Goal: Task Accomplishment & Management: Manage account settings

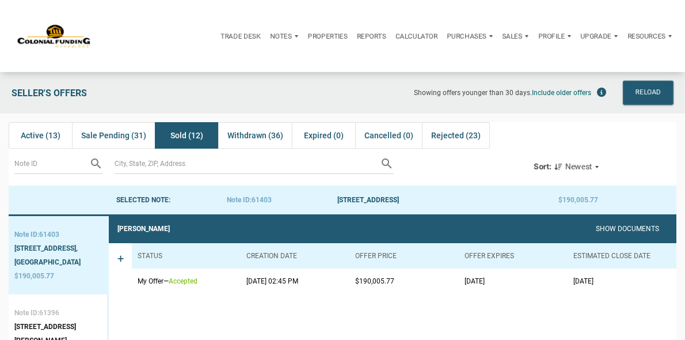
drag, startPoint x: 234, startPoint y: 286, endPoint x: 318, endPoint y: 292, distance: 83.7
click at [323, 290] on tr "My Offer — accepted [DATE] 02:45 PM $190,005.77 [DATE] [DATE]" at bounding box center [404, 280] width 545 height 25
drag, startPoint x: 632, startPoint y: 278, endPoint x: 559, endPoint y: 276, distance: 73.2
click at [559, 276] on tr "My Offer — accepted [DATE] 02:45 PM $190,005.77 [DATE] [DATE]" at bounding box center [404, 280] width 545 height 25
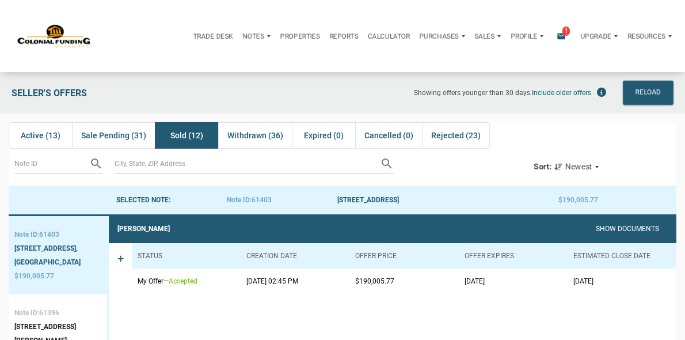
click at [623, 284] on td "08/29/2025" at bounding box center [622, 280] width 109 height 25
drag, startPoint x: 624, startPoint y: 284, endPoint x: 551, endPoint y: 282, distance: 72.6
click at [551, 282] on tr "My Offer — accepted 08/21/2025 02:45 PM $190,005.77 09/15/2025 08/29/2025" at bounding box center [404, 280] width 545 height 25
click at [586, 293] on td "08/29/2025" at bounding box center [622, 280] width 109 height 25
drag, startPoint x: 245, startPoint y: 282, endPoint x: 314, endPoint y: 285, distance: 69.7
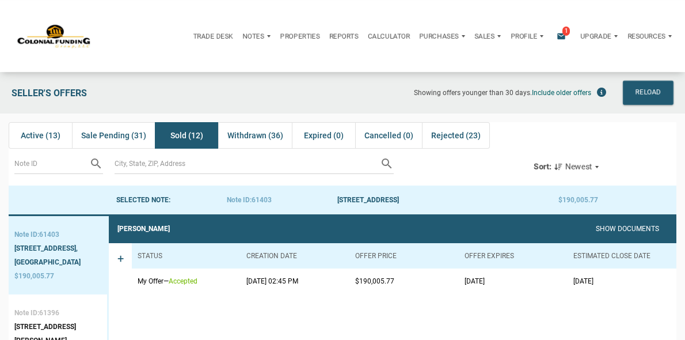
click at [314, 285] on td "08/21/2025 02:45 PM" at bounding box center [295, 280] width 109 height 25
drag, startPoint x: 570, startPoint y: 280, endPoint x: 612, endPoint y: 280, distance: 42.0
click at [612, 280] on td "08/29/2025" at bounding box center [622, 280] width 109 height 25
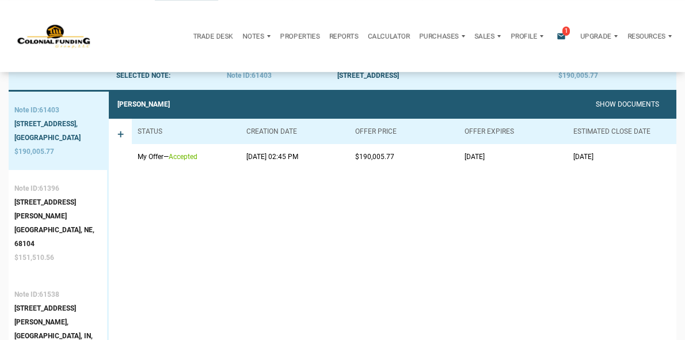
scroll to position [130, 0]
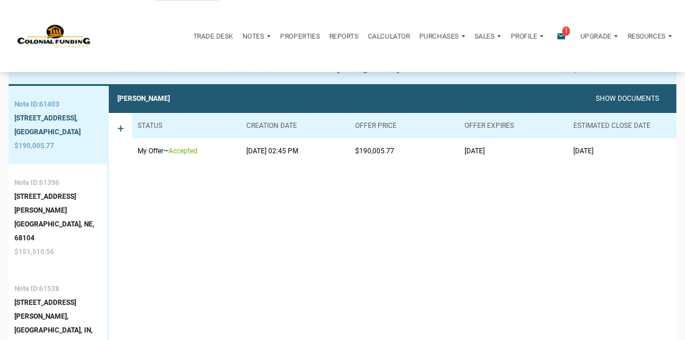
drag, startPoint x: 614, startPoint y: 150, endPoint x: 571, endPoint y: 152, distance: 42.7
click at [571, 152] on td "08/29/2025" at bounding box center [622, 150] width 109 height 25
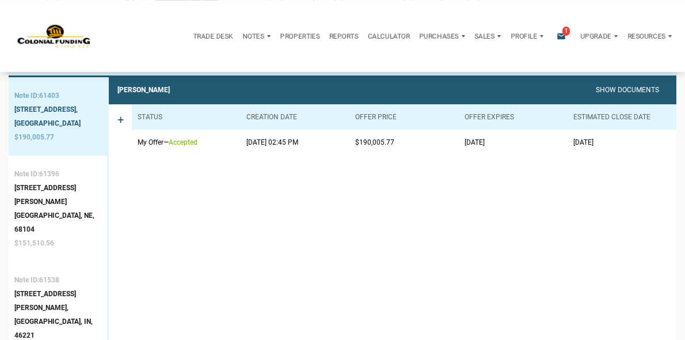
scroll to position [141, 0]
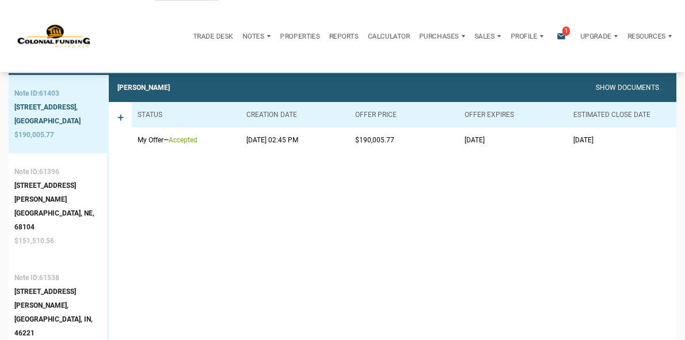
click at [507, 144] on td "09/15/2025" at bounding box center [513, 139] width 109 height 25
drag, startPoint x: 456, startPoint y: 142, endPoint x: 504, endPoint y: 144, distance: 47.8
click at [504, 144] on tr "My Offer — accepted 08/21/2025 02:45 PM $190,005.77 09/15/2025 08/29/2025" at bounding box center [404, 139] width 545 height 25
drag, startPoint x: 566, startPoint y: 140, endPoint x: 619, endPoint y: 142, distance: 53.0
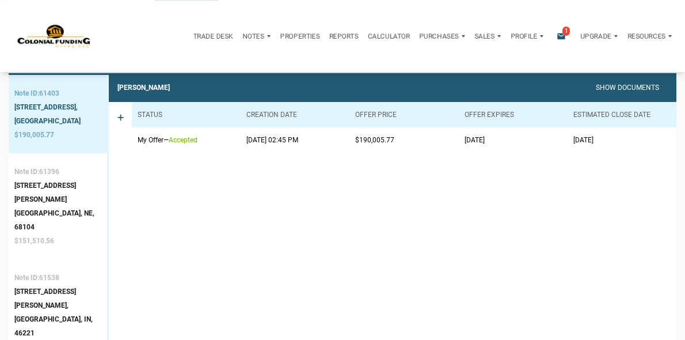
click at [619, 142] on tr "My Offer — accepted 08/21/2025 02:45 PM $190,005.77 09/15/2025 08/29/2025" at bounding box center [404, 139] width 545 height 25
drag, startPoint x: 623, startPoint y: 142, endPoint x: 551, endPoint y: 147, distance: 72.2
click at [563, 135] on tr "My Offer — accepted 08/21/2025 02:45 PM $190,005.77 09/15/2025 08/29/2025" at bounding box center [404, 139] width 545 height 25
drag, startPoint x: 452, startPoint y: 136, endPoint x: 505, endPoint y: 139, distance: 53.1
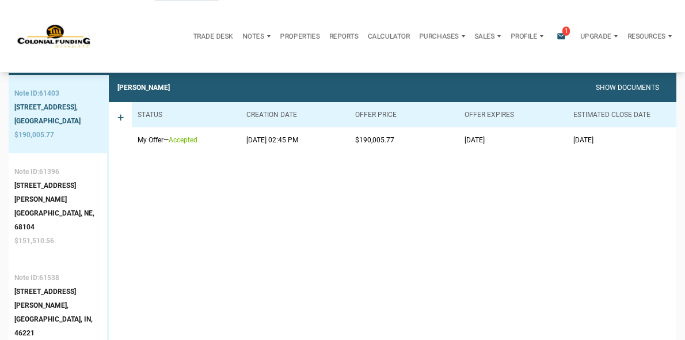
click at [505, 139] on tr "My Offer — accepted 08/21/2025 02:45 PM $190,005.77 09/15/2025 08/29/2025" at bounding box center [404, 139] width 545 height 25
drag, startPoint x: 234, startPoint y: 146, endPoint x: 312, endPoint y: 146, distance: 78.3
click at [312, 146] on tr "My Offer — accepted 08/21/2025 02:45 PM $190,005.77 09/15/2025 08/29/2025" at bounding box center [404, 139] width 545 height 25
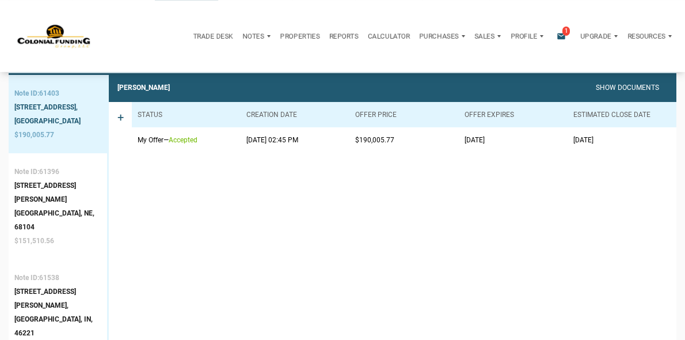
drag, startPoint x: 621, startPoint y: 141, endPoint x: 572, endPoint y: 142, distance: 48.4
click at [572, 142] on td "08/29/2025" at bounding box center [622, 139] width 109 height 25
click at [624, 141] on td "08/29/2025" at bounding box center [622, 139] width 109 height 25
drag, startPoint x: 571, startPoint y: 142, endPoint x: 614, endPoint y: 141, distance: 43.2
click at [614, 141] on td "08/29/2025" at bounding box center [622, 139] width 109 height 25
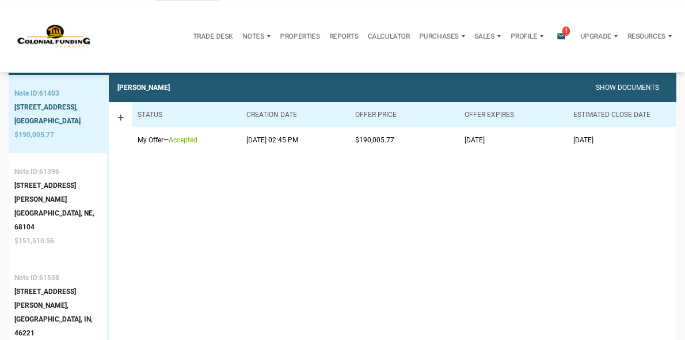
click at [238, 36] on div "Notes" at bounding box center [256, 36] width 37 height 28
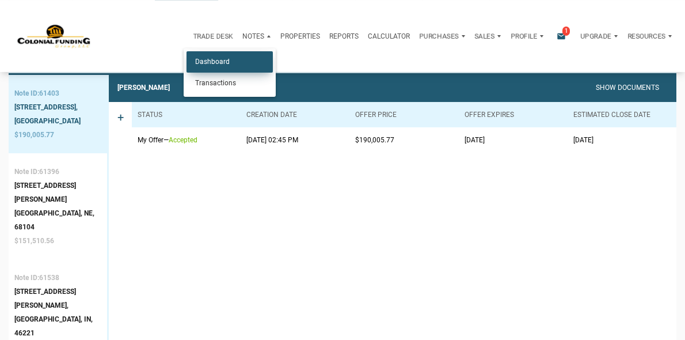
click at [187, 65] on link "Dashboard" at bounding box center [230, 61] width 86 height 21
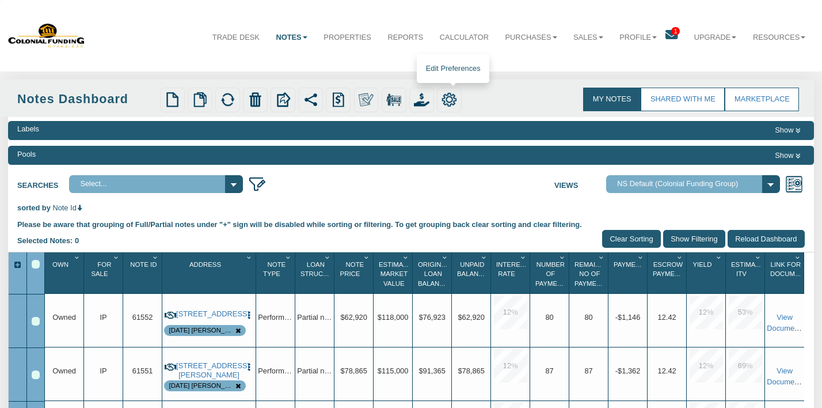
click at [454, 103] on img at bounding box center [450, 100] width 16 height 16
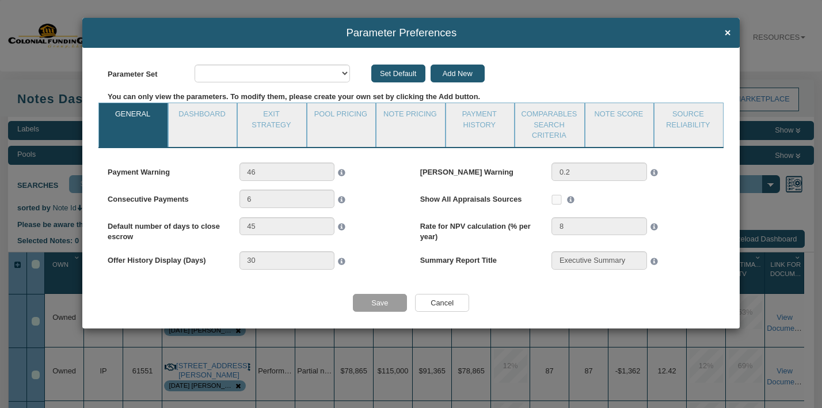
select select "object:2547"
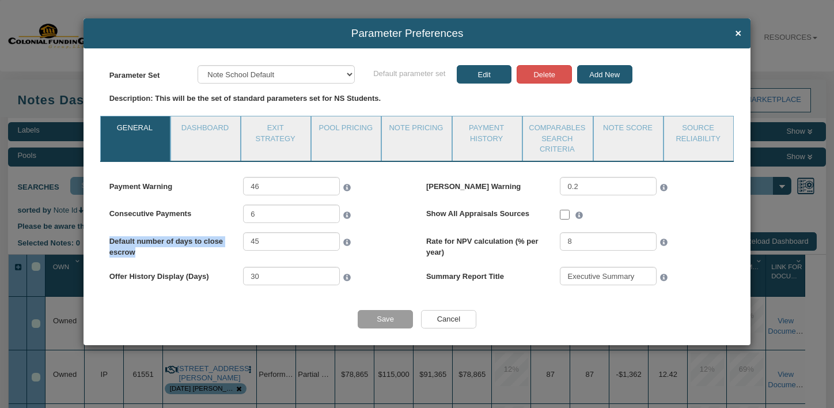
drag, startPoint x: 148, startPoint y: 253, endPoint x: 199, endPoint y: 240, distance: 52.5
click at [107, 242] on div "Default number of days to close escrow 45" at bounding box center [258, 249] width 317 height 35
click at [151, 250] on label "Default number of days to close escrow" at bounding box center [171, 244] width 124 height 25
drag, startPoint x: 135, startPoint y: 257, endPoint x: 123, endPoint y: 238, distance: 21.7
click at [108, 244] on div "Default number of days to close escrow 45" at bounding box center [258, 249] width 317 height 35
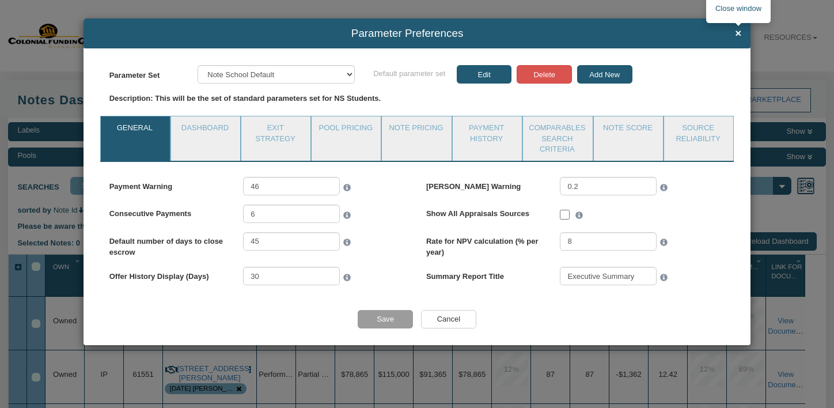
click at [737, 33] on span "×" at bounding box center [738, 34] width 6 height 12
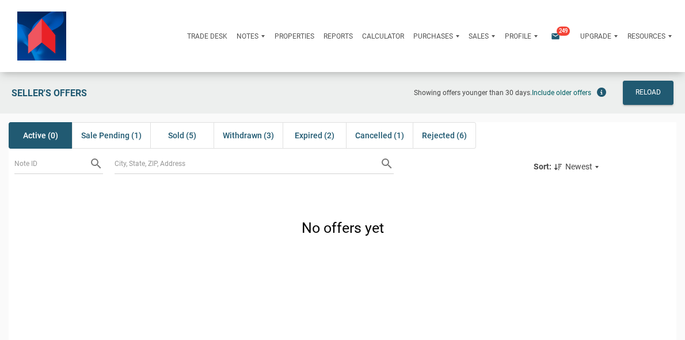
click at [232, 36] on div "Notes" at bounding box center [250, 36] width 37 height 28
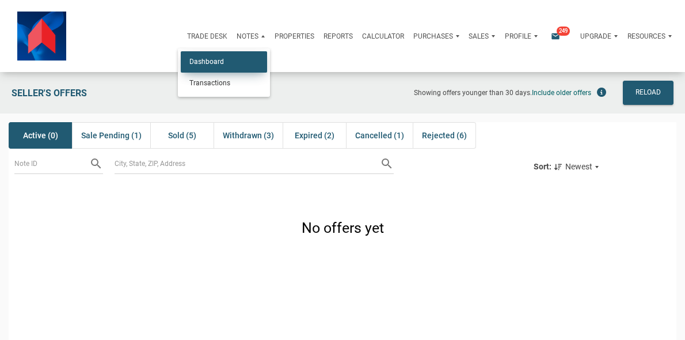
click at [181, 71] on link "Dashboard" at bounding box center [224, 61] width 86 height 21
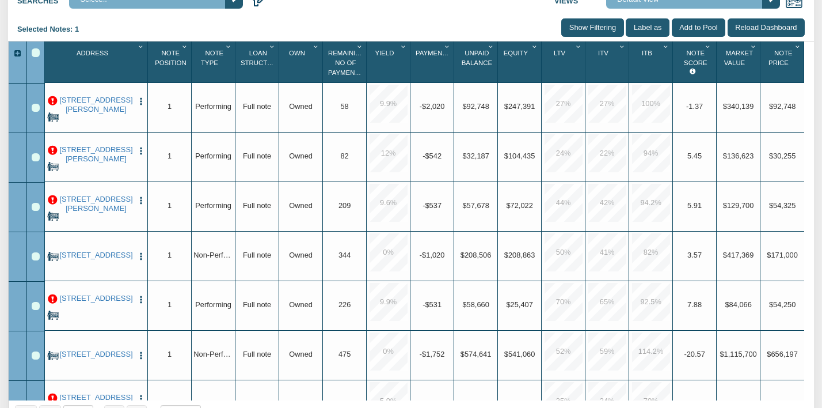
scroll to position [184, 0]
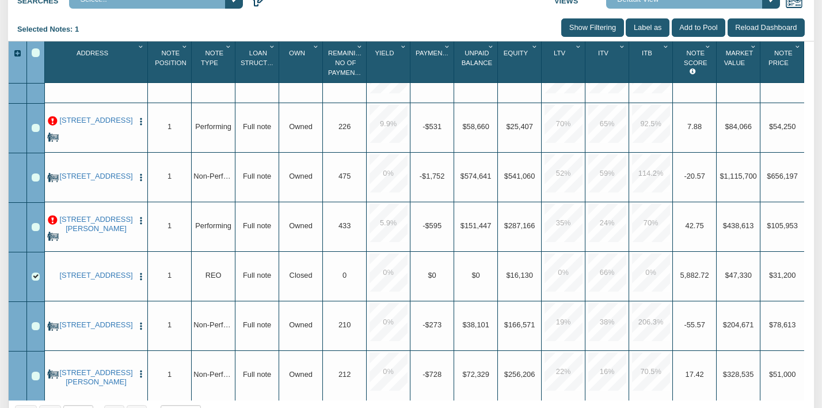
click at [139, 321] on img "button" at bounding box center [140, 325] width 9 height 9
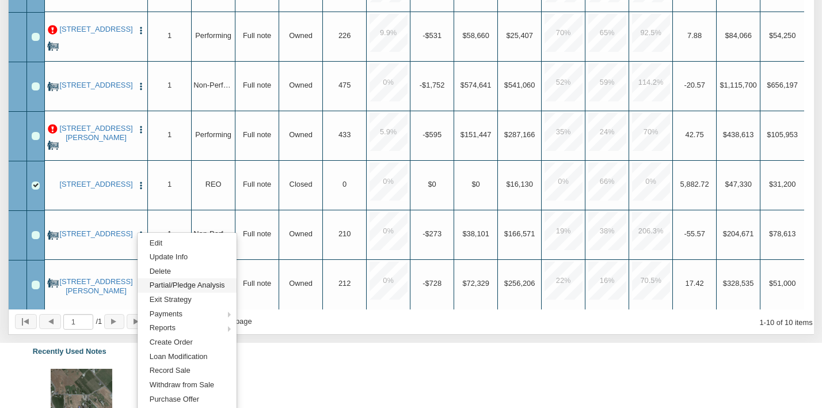
scroll to position [276, 0]
click at [35, 183] on div "Row 8, Row Selection Checkbox" at bounding box center [36, 184] width 9 height 9
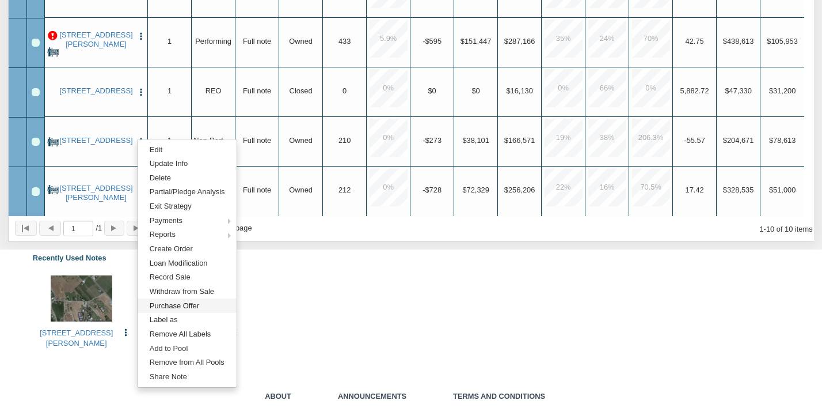
click at [169, 309] on link "Purchase Offer" at bounding box center [187, 305] width 99 height 14
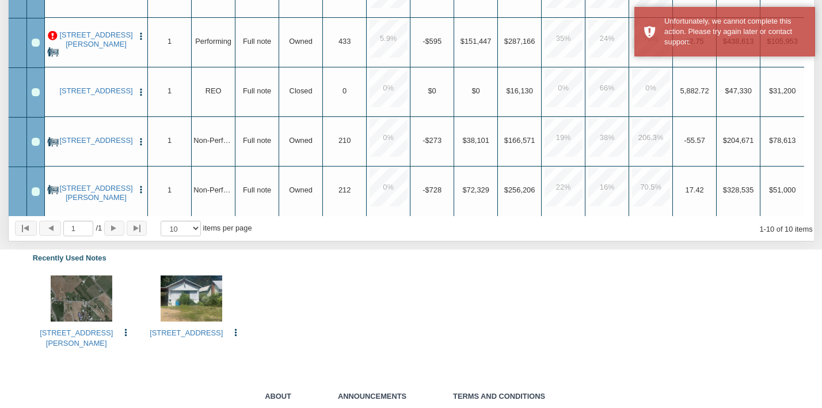
click at [538, 289] on div "333 BANKS AVE, MANSON, WA, 98831 Edit Copy to My Dashboard Update Info Delete" at bounding box center [411, 312] width 770 height 85
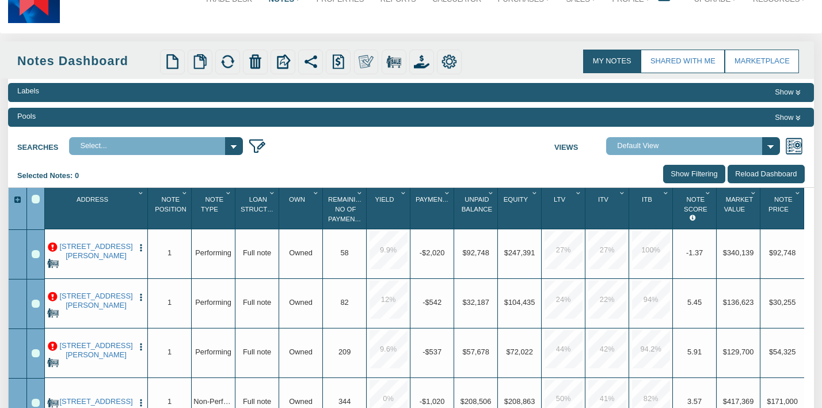
scroll to position [0, 0]
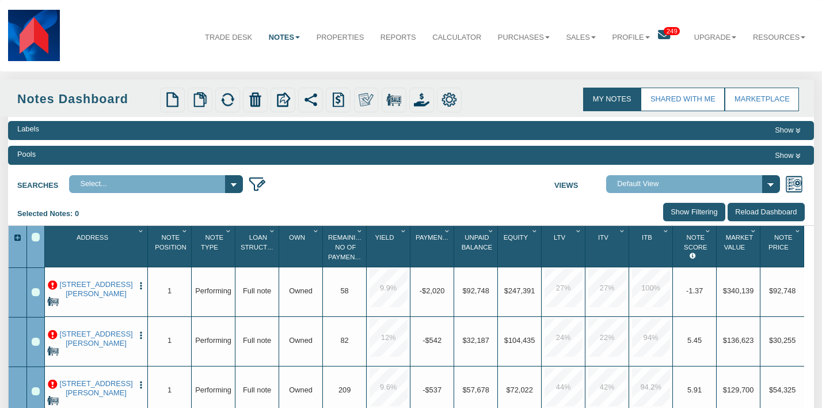
click at [769, 215] on input "Reload Dashboard" at bounding box center [766, 212] width 77 height 18
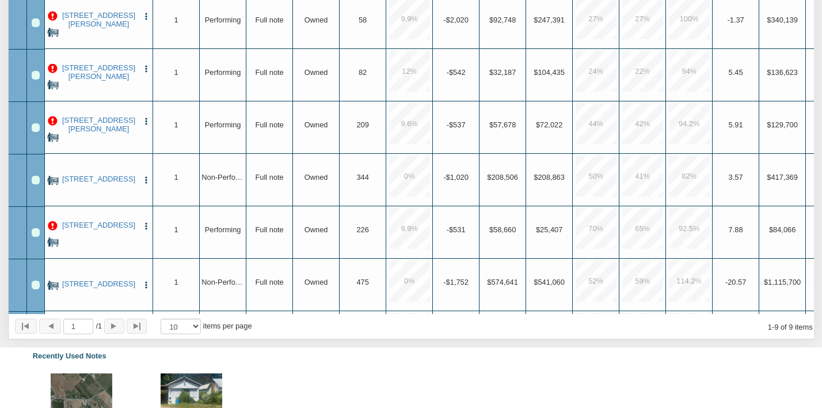
scroll to position [278, 0]
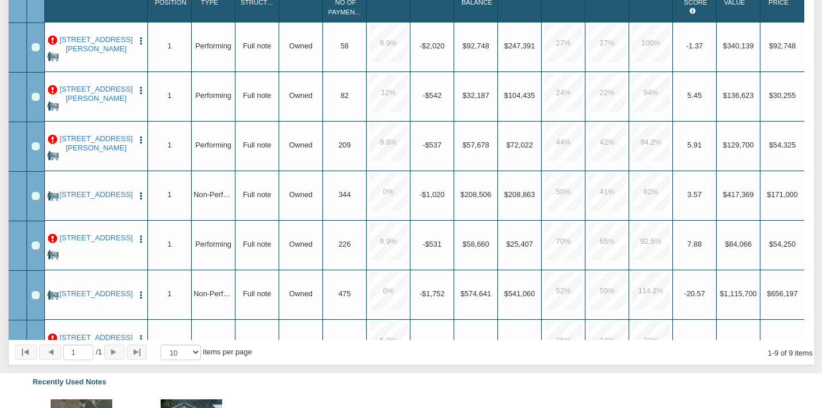
scroll to position [241, 0]
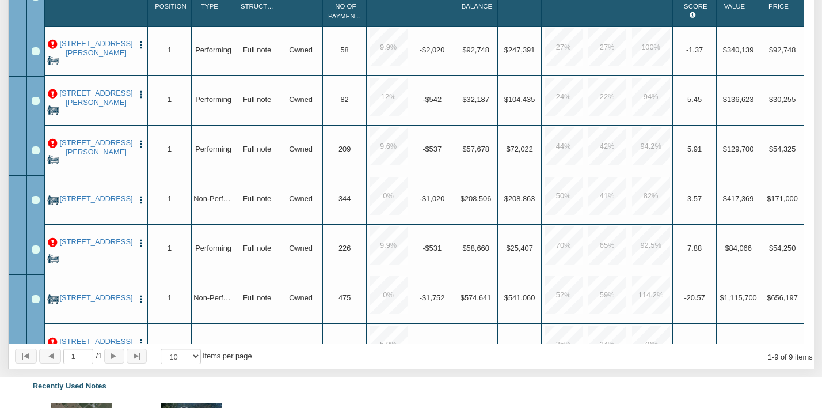
click at [139, 245] on img "button" at bounding box center [140, 242] width 9 height 9
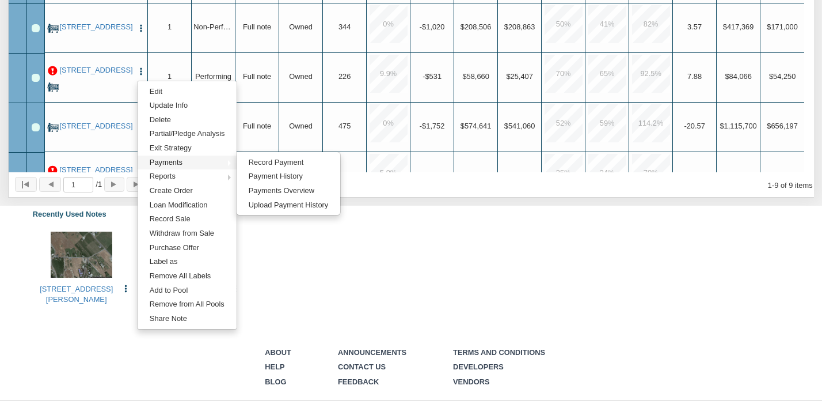
scroll to position [425, 0]
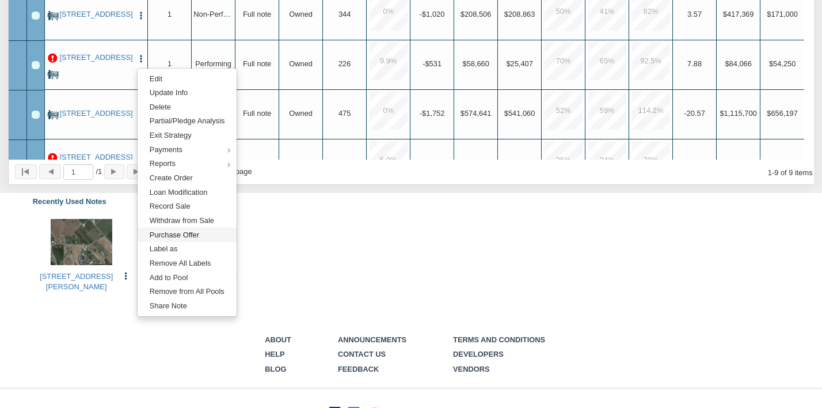
click at [173, 238] on link "Purchase Offer" at bounding box center [187, 234] width 99 height 14
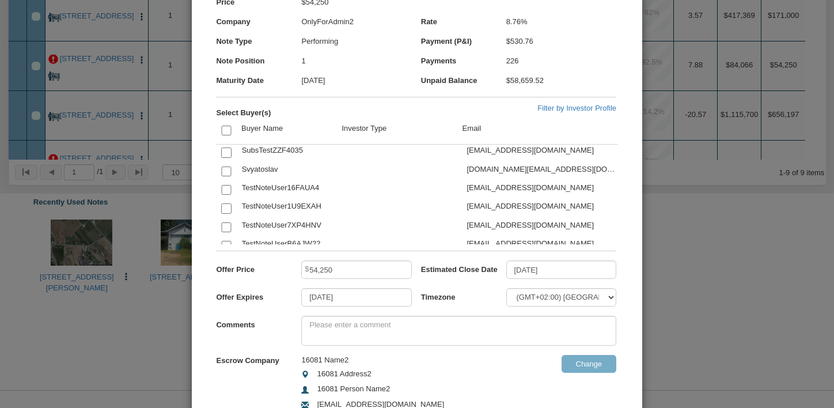
scroll to position [1659, 0]
click at [221, 167] on input "checkbox" at bounding box center [226, 172] width 10 height 10
checkbox input "true"
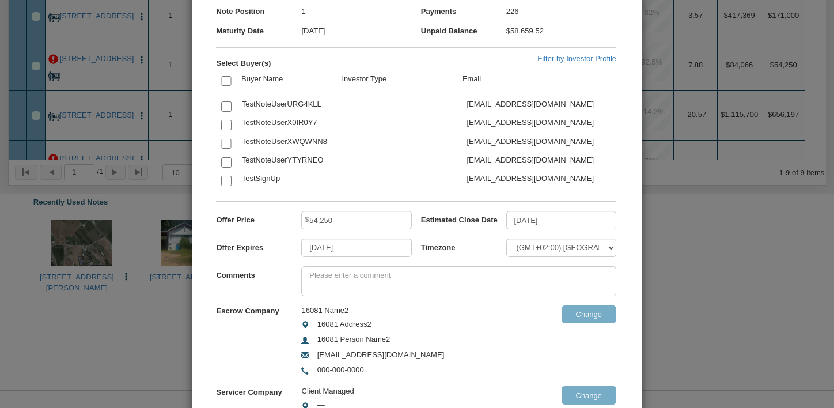
scroll to position [184, 0]
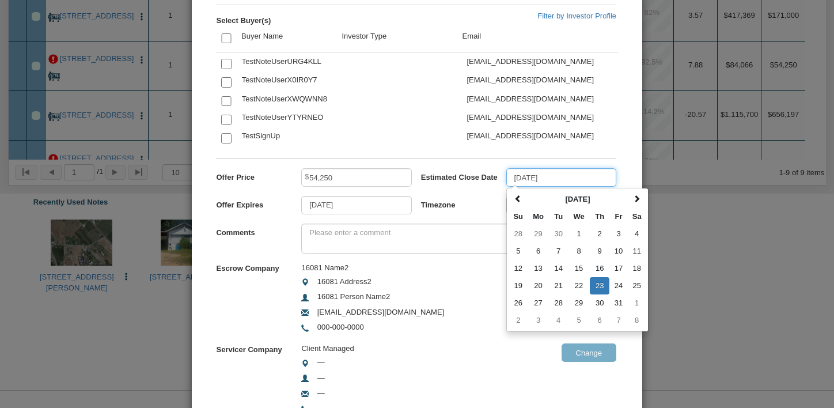
drag, startPoint x: 570, startPoint y: 175, endPoint x: 462, endPoint y: 175, distance: 107.7
click at [462, 168] on div "Estimated Close Date 10/23/2025 October 2025 Su Mo Tu We Th Fr Sa 28 29 30 1 2 …" at bounding box center [523, 168] width 204 height 0
click at [564, 179] on input "10/23/2025" at bounding box center [561, 177] width 110 height 18
click at [501, 376] on div "Servicer Company Client Managed — — — — Change" at bounding box center [420, 377] width 409 height 75
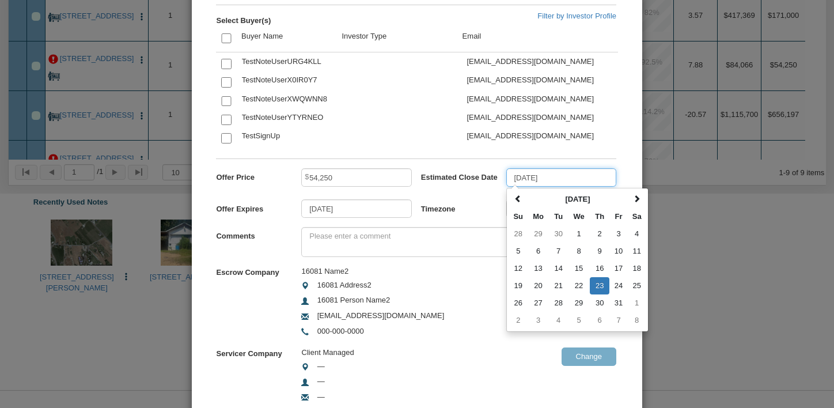
drag, startPoint x: 561, startPoint y: 180, endPoint x: 503, endPoint y: 169, distance: 59.1
click at [506, 169] on input "10/23/2025" at bounding box center [561, 177] width 110 height 18
click at [286, 208] on label "Offer Expires" at bounding box center [258, 206] width 85 height 15
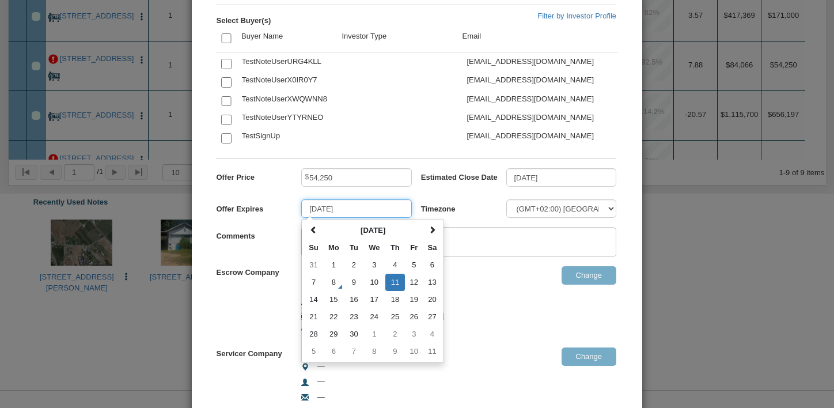
drag, startPoint x: 355, startPoint y: 210, endPoint x: 286, endPoint y: 210, distance: 68.5
click at [295, 199] on div "Offer Expires 09/11/2025 September 2025 Su Mo Tu We Th Fr Sa 31 1 2 3 4 5 6 7 8…" at bounding box center [318, 199] width 204 height 0
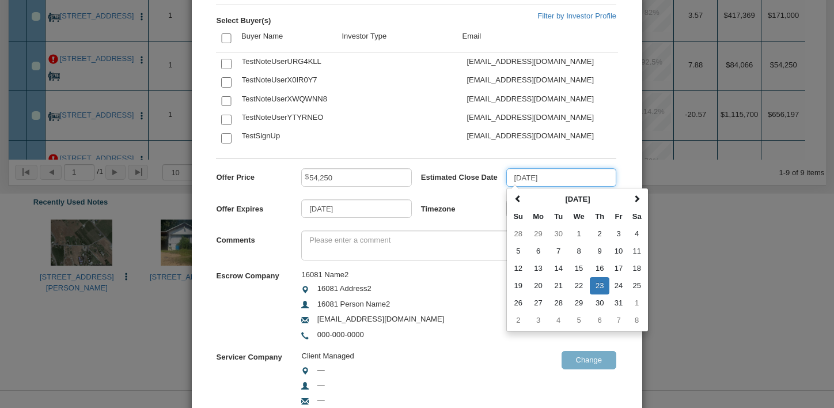
drag, startPoint x: 564, startPoint y: 176, endPoint x: 499, endPoint y: 185, distance: 66.3
click at [506, 177] on input "10/23/2025" at bounding box center [561, 177] width 110 height 18
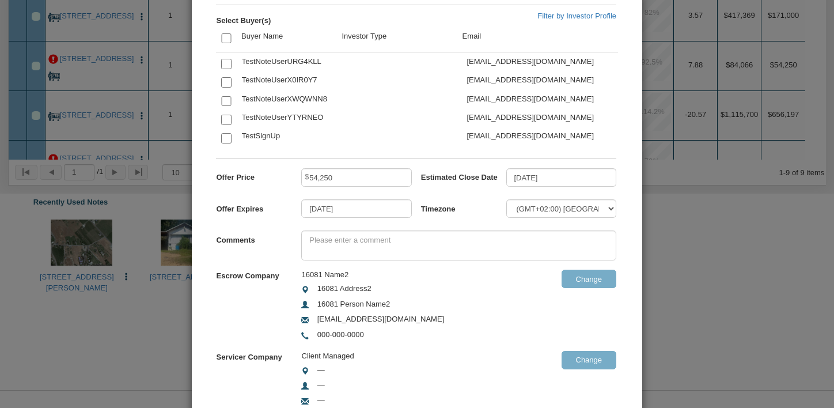
click at [421, 179] on label "Estimated Close Date" at bounding box center [463, 175] width 85 height 15
drag, startPoint x: 419, startPoint y: 180, endPoint x: 484, endPoint y: 173, distance: 64.9
click at [484, 173] on label "Estimated Close Date" at bounding box center [463, 175] width 85 height 15
click at [480, 197] on div "Timezone (GMT-11:00) Pago Pago (GMT-11:00) Niue (GMT-10:00) Adak, Honolulu (GMT…" at bounding box center [523, 204] width 204 height 28
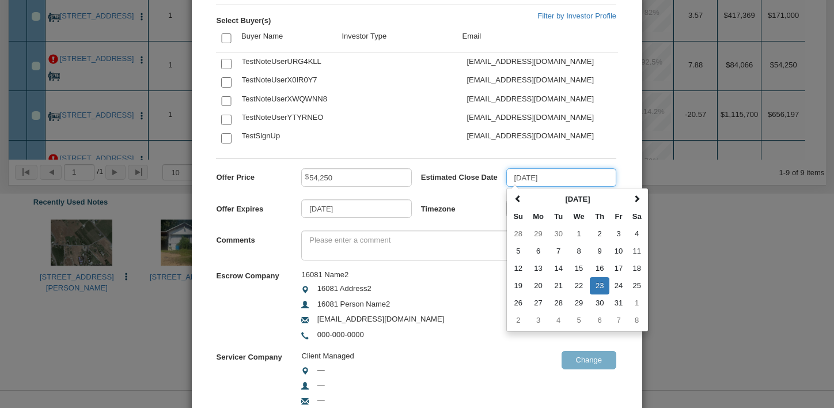
drag, startPoint x: 567, startPoint y: 178, endPoint x: 505, endPoint y: 182, distance: 61.8
click at [506, 182] on input "10/23/2025" at bounding box center [561, 177] width 110 height 18
click at [464, 208] on label "Timezone" at bounding box center [463, 206] width 85 height 15
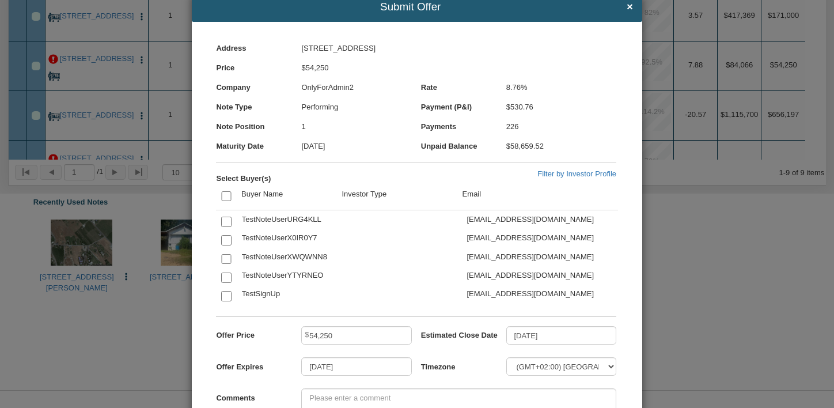
scroll to position [0, 0]
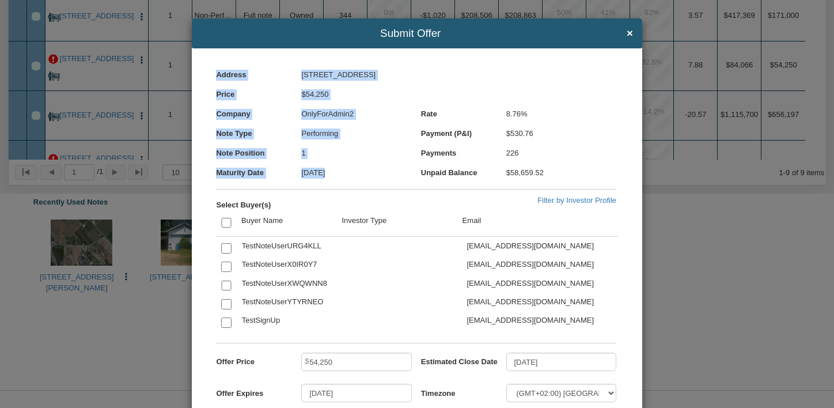
drag, startPoint x: 621, startPoint y: 35, endPoint x: 609, endPoint y: 92, distance: 58.2
click at [609, 92] on form "Submit Offer × Address 209 S. Center, New Boston, TX, 75501 Price $54,250 Compa…" at bounding box center [417, 335] width 450 height 634
click at [627, 33] on span "×" at bounding box center [630, 34] width 6 height 12
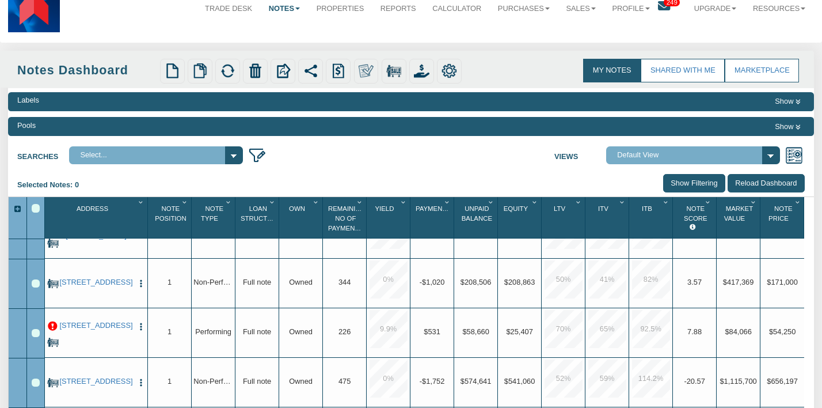
scroll to position [121, 0]
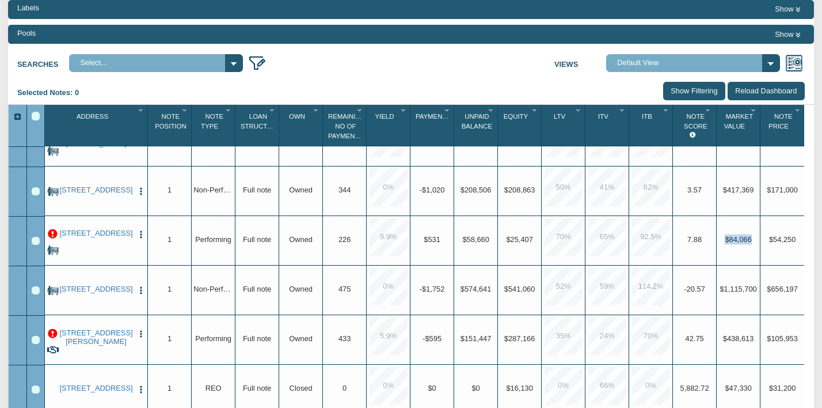
drag, startPoint x: 754, startPoint y: 229, endPoint x: 713, endPoint y: 221, distance: 42.2
click at [713, 216] on div "209 S. Center, New Boston, TX, 75501 Edit Update Info Delete Partial/Pledge Ana…" at bounding box center [425, 216] width 760 height 0
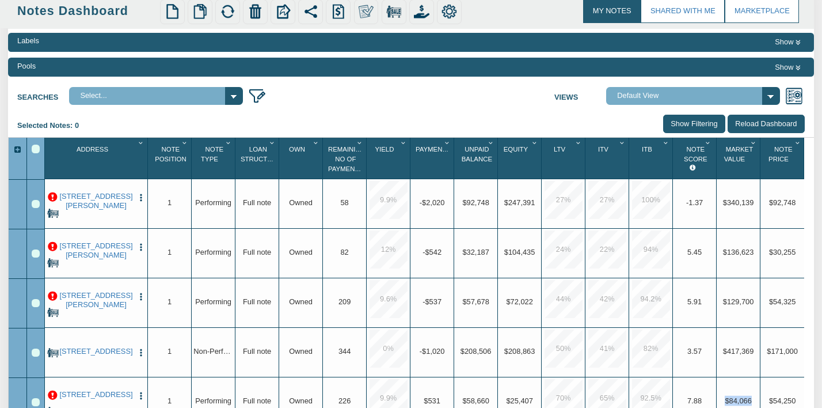
scroll to position [0, 0]
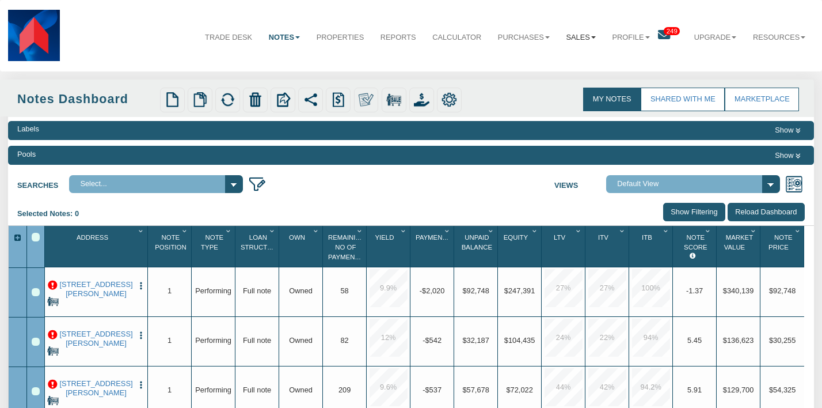
click at [591, 38] on b at bounding box center [593, 37] width 5 height 2
click at [524, 60] on link "Offers" at bounding box center [556, 62] width 95 height 14
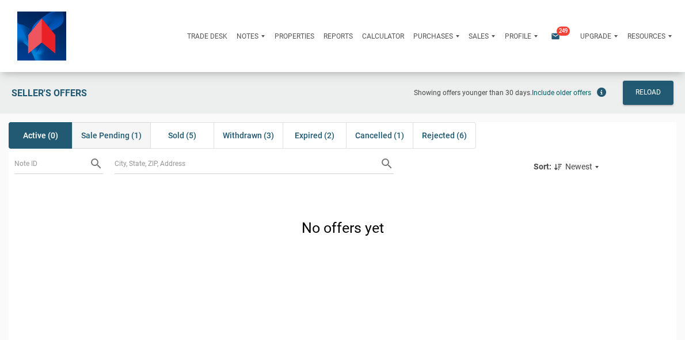
click at [105, 135] on span "Sale Pending (1)" at bounding box center [111, 135] width 60 height 14
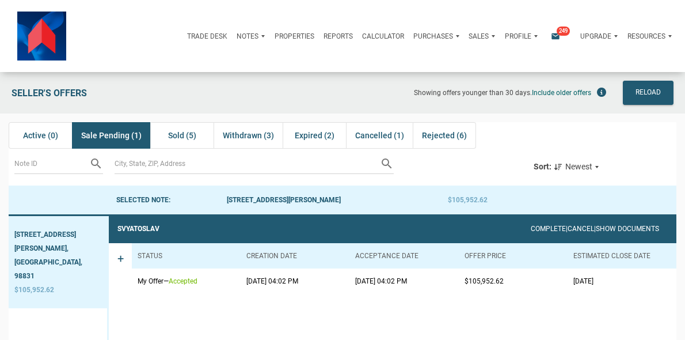
click at [423, 36] on div "Purchases" at bounding box center [436, 36] width 55 height 28
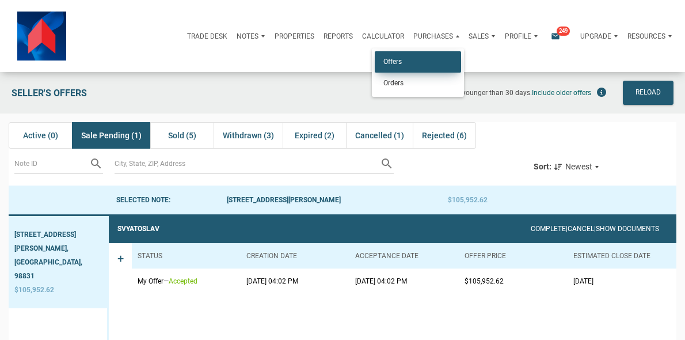
click at [375, 70] on link "Offers" at bounding box center [418, 61] width 86 height 21
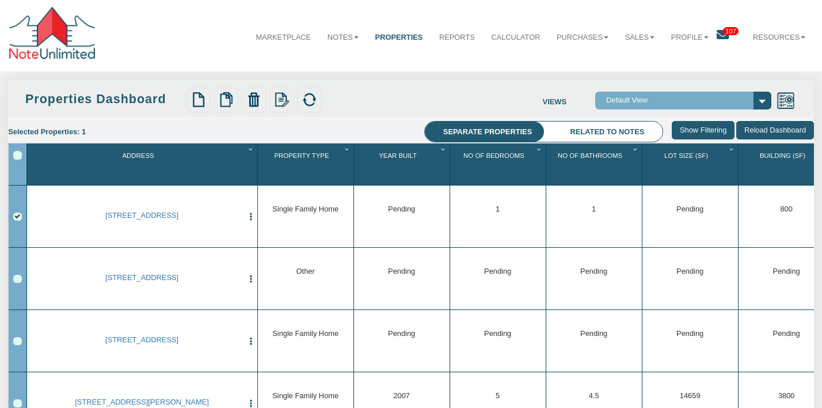
click at [727, 29] on span "107" at bounding box center [731, 31] width 16 height 9
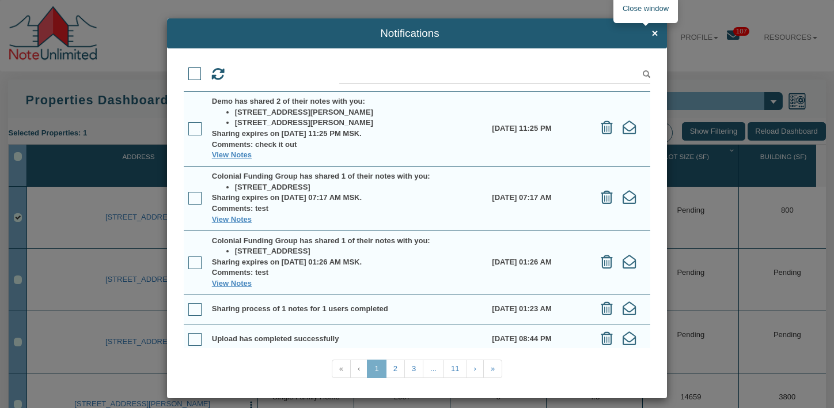
click at [651, 32] on span "×" at bounding box center [654, 34] width 6 height 12
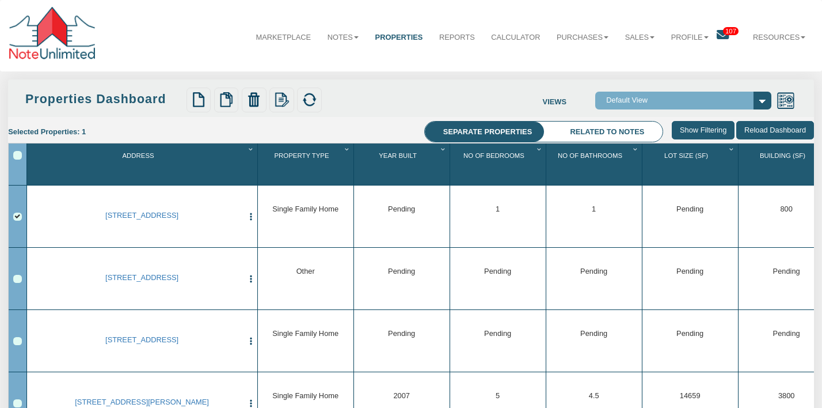
click at [723, 31] on span "107" at bounding box center [731, 31] width 16 height 9
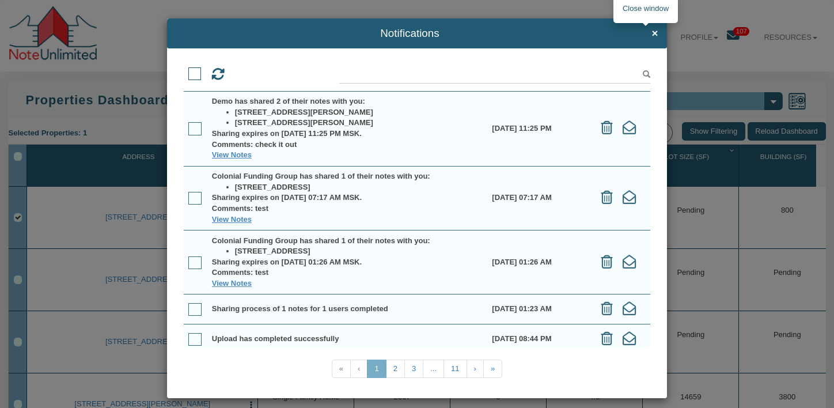
click at [651, 31] on span "×" at bounding box center [654, 34] width 6 height 12
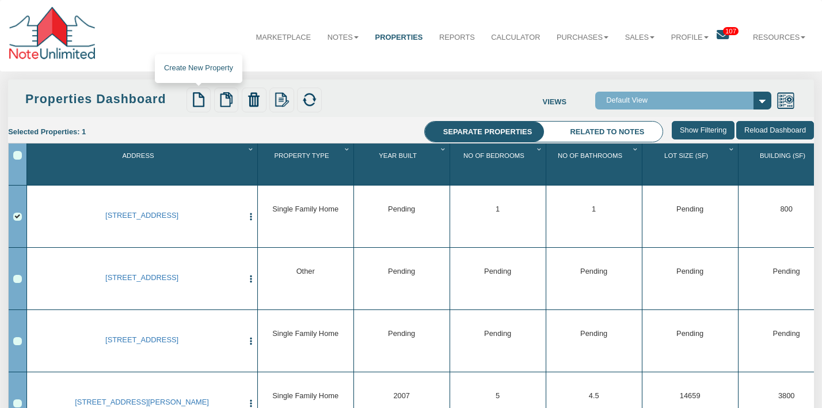
click at [198, 98] on img at bounding box center [199, 100] width 16 height 16
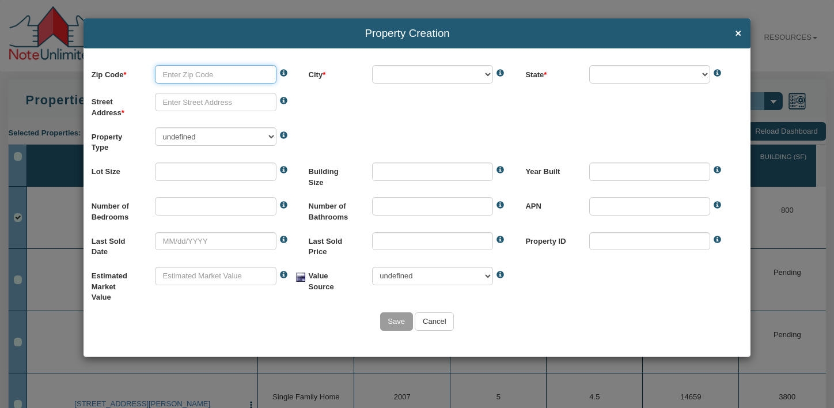
click at [201, 78] on input "text" at bounding box center [216, 74] width 122 height 18
type input "94040"
click at [195, 104] on body "Property Creation × Zip Code 94040 This value is not a valid number. The zipcod…" at bounding box center [417, 326] width 834 height 653
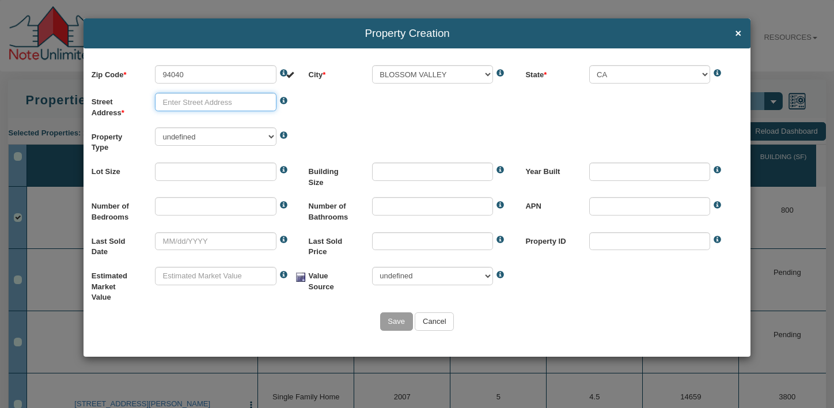
select select "string:BLOSSOM VALLEY"
select select "string:CA"
type input "927 san clemente"
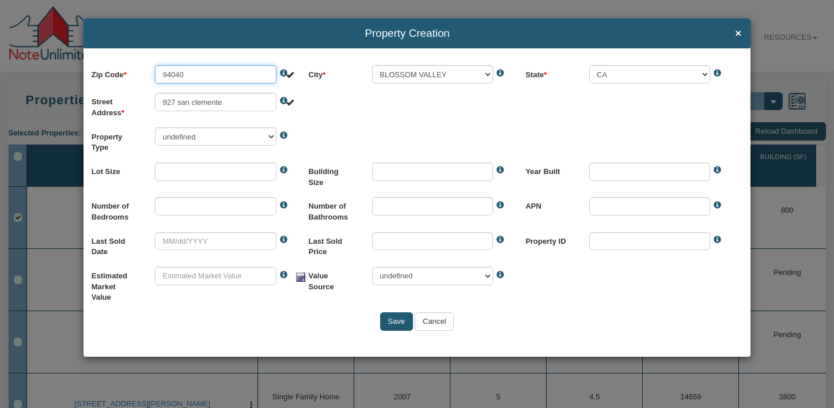
click at [248, 66] on input "94040" at bounding box center [216, 74] width 122 height 18
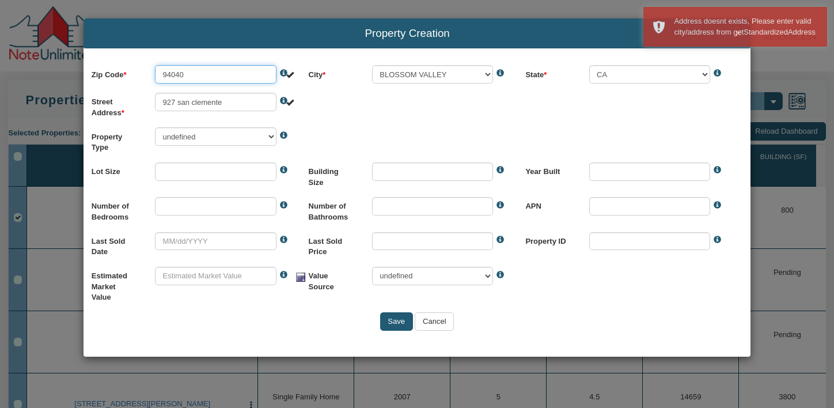
click at [172, 73] on input "94040" at bounding box center [216, 74] width 122 height 18
type input "95040"
click at [365, 90] on body "Address doesnt exists, Please enter valid city/address from getStandardizedAddr…" at bounding box center [417, 326] width 834 height 653
select select "?"
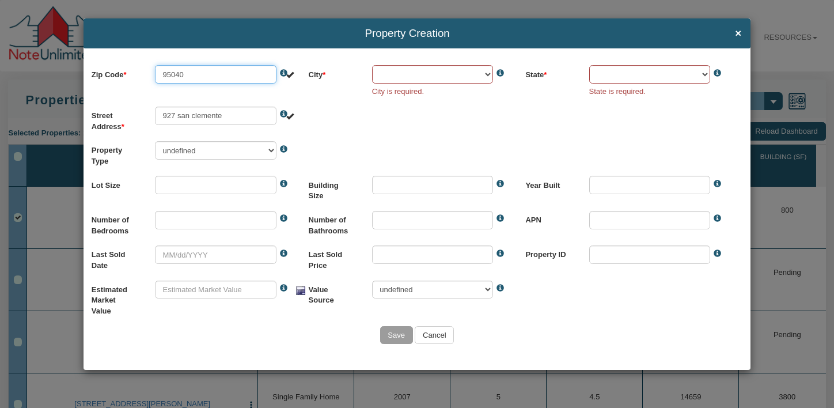
click at [170, 74] on input "95040" at bounding box center [216, 74] width 122 height 18
type input "94040"
click at [424, 70] on body "Property Creation × Zip Code 94040 This value is not a valid number. The zipcod…" at bounding box center [417, 326] width 834 height 653
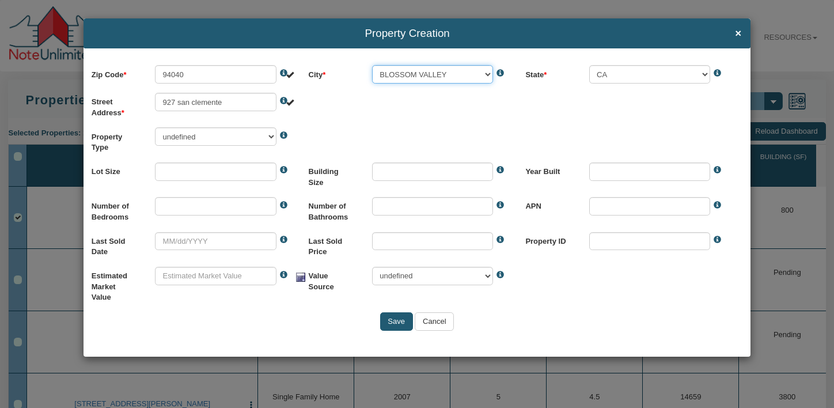
select select "string:BLOSSOM VALLEY"
select select "string:CA"
select select "string:MT VIEW"
click at [372, 65] on select "BLOSSOM VALLEY MT VIEW MOUNTAIN VIEW" at bounding box center [433, 74] width 122 height 18
click at [392, 321] on input "Save" at bounding box center [396, 321] width 33 height 18
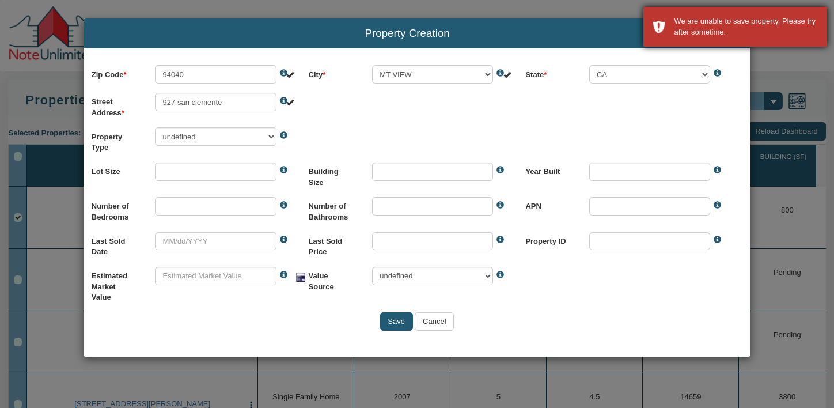
type input "94043"
select select "string:MOUNTAIN VIEW"
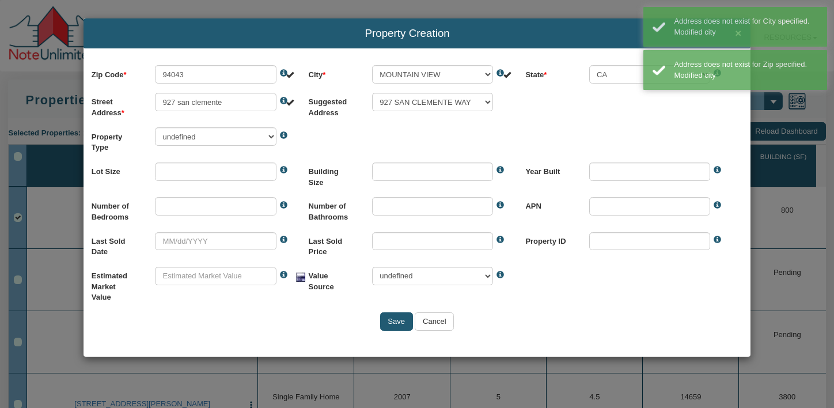
select select "string:927 SAN CLEMENTE WAY"
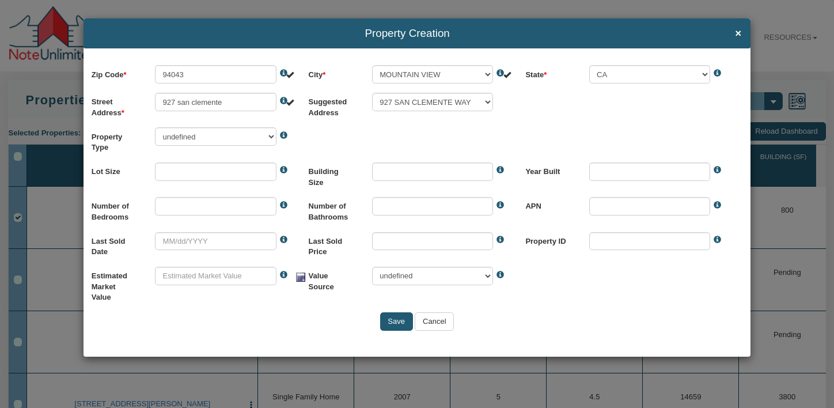
click at [394, 321] on input "Save" at bounding box center [396, 321] width 33 height 18
click at [372, 93] on select "927 SAN CLEMENTE WAY" at bounding box center [433, 102] width 122 height 18
click at [229, 101] on input "927 san clemente" at bounding box center [216, 102] width 122 height 18
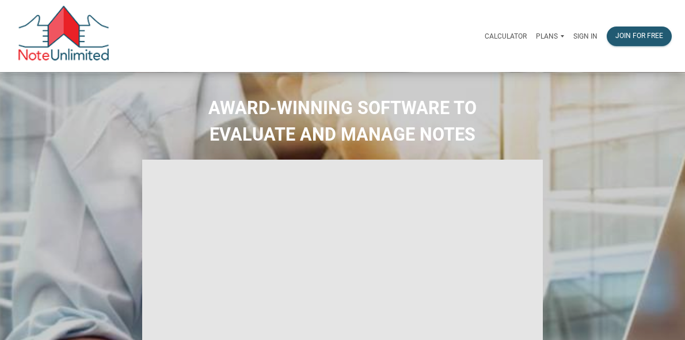
click at [574, 40] on p "Sign in" at bounding box center [586, 36] width 24 height 8
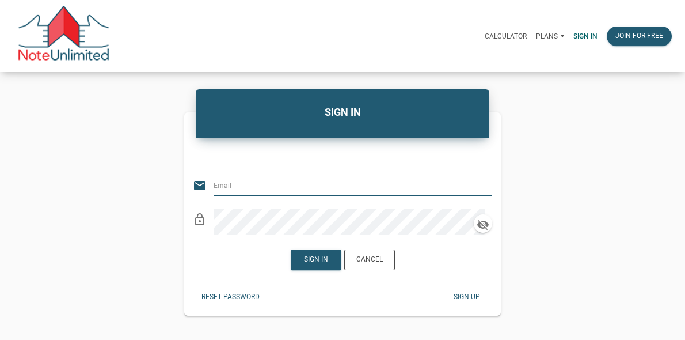
type input "vlad@noteunlimited.com"
click at [484, 192] on icon "clear" at bounding box center [486, 186] width 14 height 14
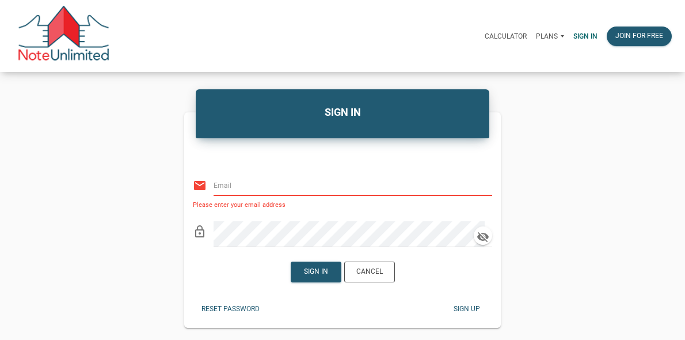
click at [379, 195] on input "email" at bounding box center [346, 185] width 265 height 21
type input "gvruba@gmail.com"
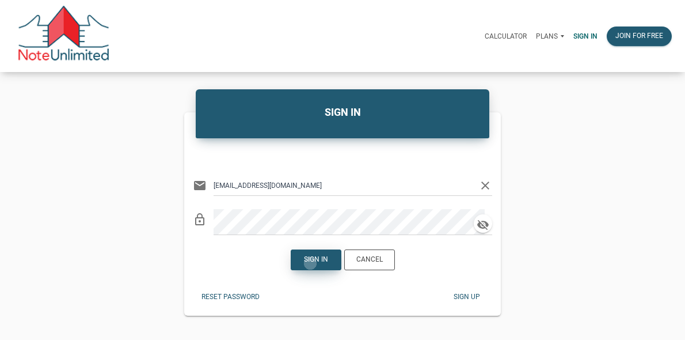
click at [310, 265] on div "Sign in" at bounding box center [316, 260] width 24 height 10
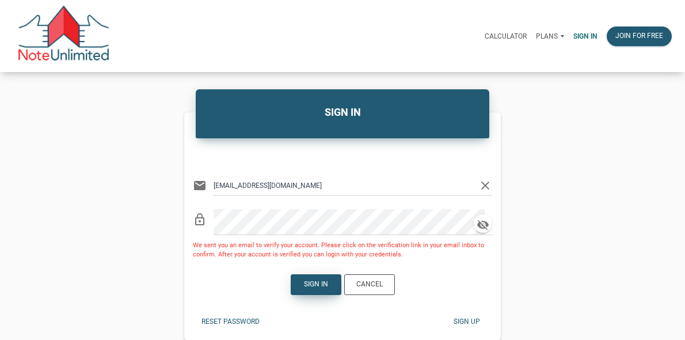
click at [314, 290] on div "Sign in" at bounding box center [316, 284] width 24 height 10
click at [321, 290] on div "Sign in" at bounding box center [316, 284] width 24 height 10
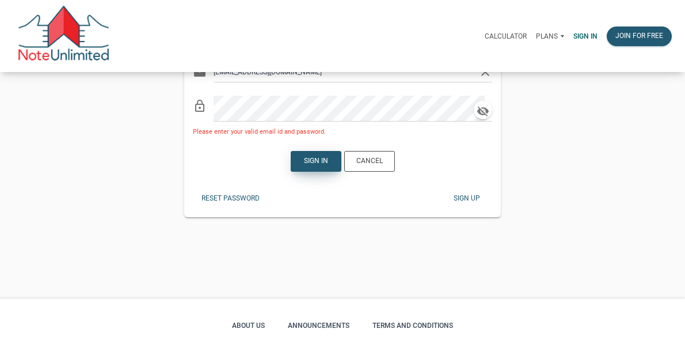
scroll to position [77, 0]
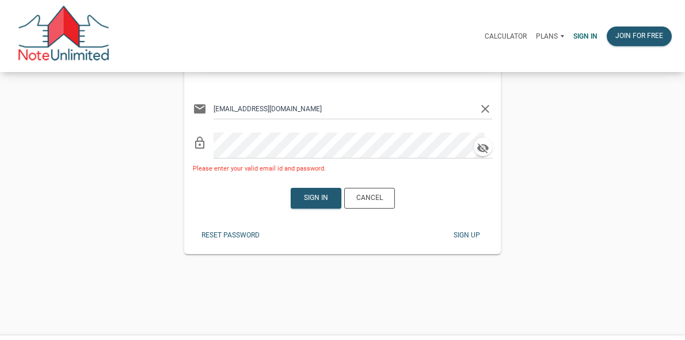
click at [251, 241] on div "Reset password" at bounding box center [231, 235] width 58 height 10
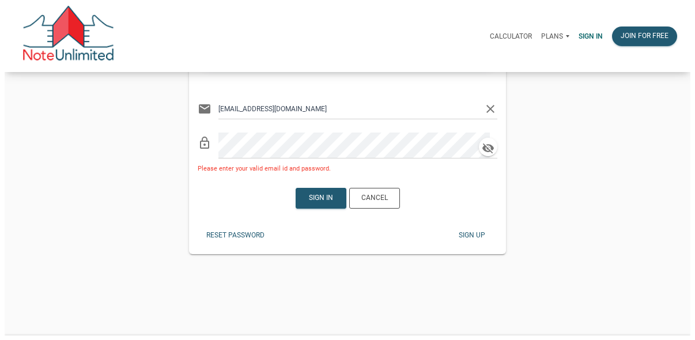
scroll to position [164, 0]
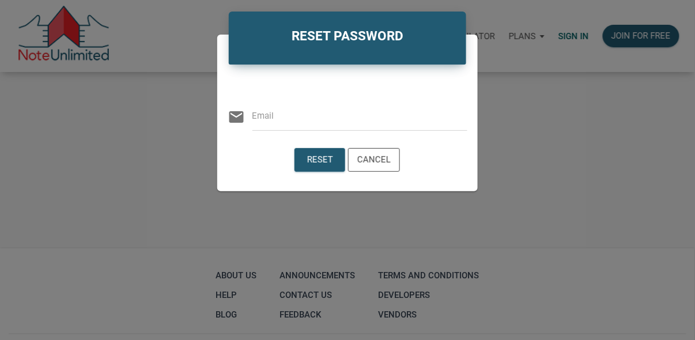
click at [283, 119] on input "email" at bounding box center [359, 116] width 215 height 26
type input "gvruba@gmail.com"
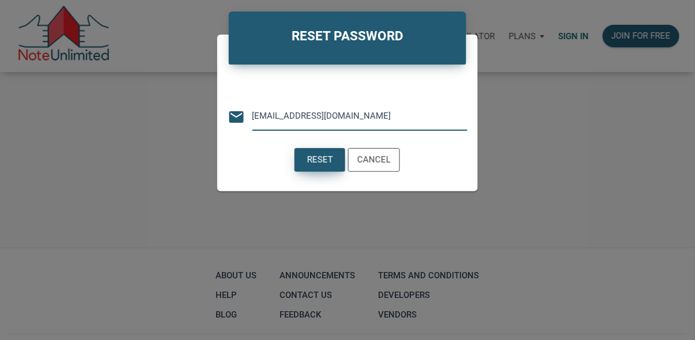
click at [311, 159] on div "Reset" at bounding box center [320, 159] width 26 height 13
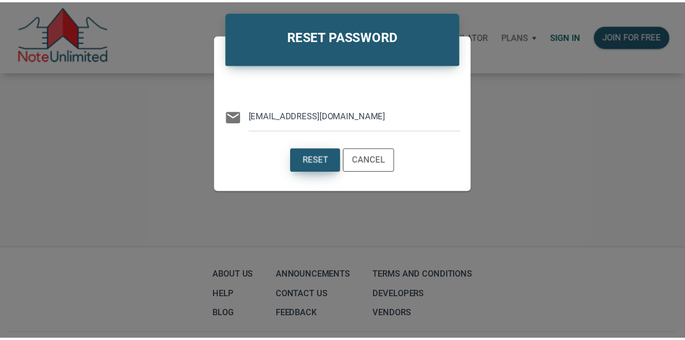
scroll to position [77, 0]
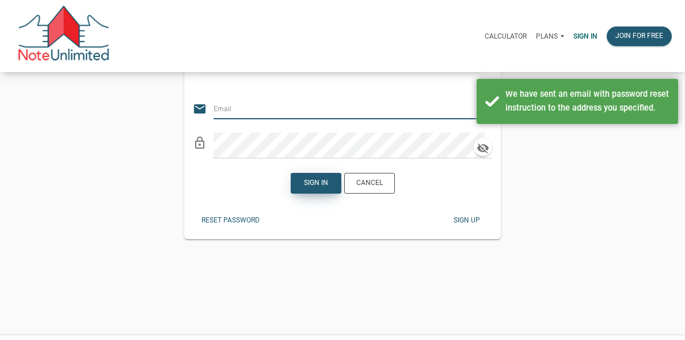
type input "gvruba@gmail.com"
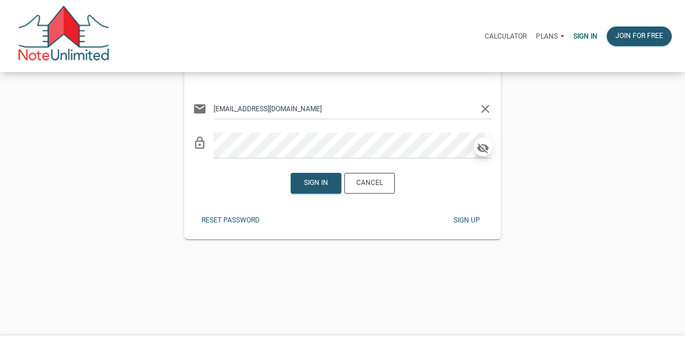
click at [481, 154] on icon "button" at bounding box center [483, 148] width 14 height 13
click at [319, 188] on div "Sign in" at bounding box center [316, 183] width 24 height 10
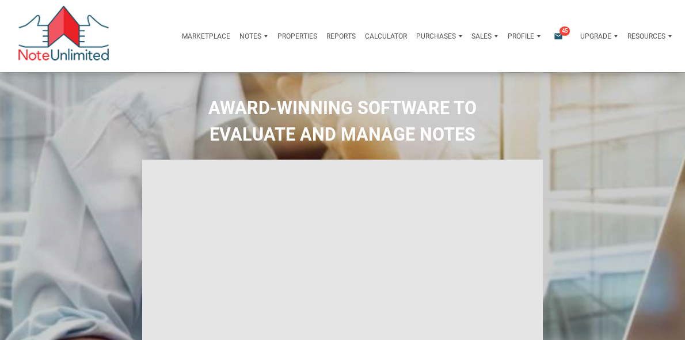
click at [235, 37] on div "Notes" at bounding box center [253, 36] width 37 height 28
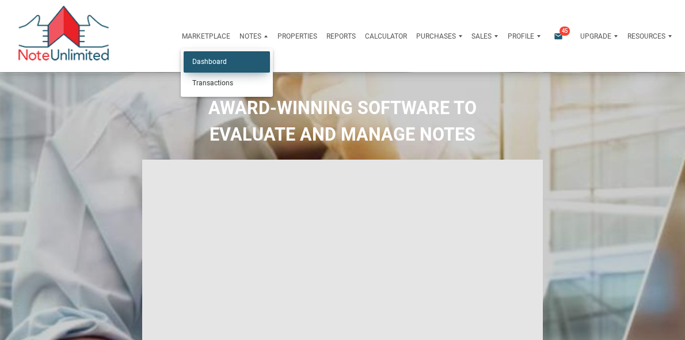
click at [184, 71] on link "Dashboard" at bounding box center [227, 61] width 86 height 21
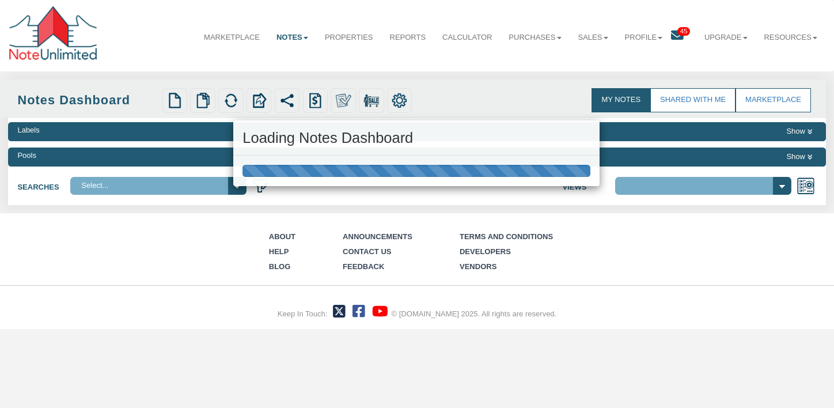
select select "3"
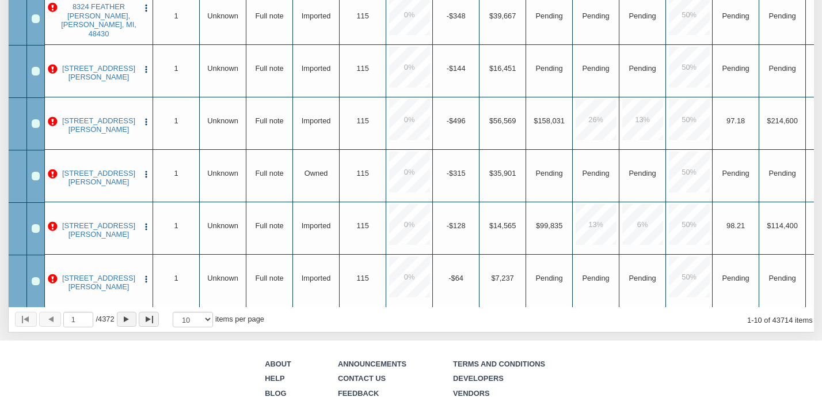
scroll to position [291, 0]
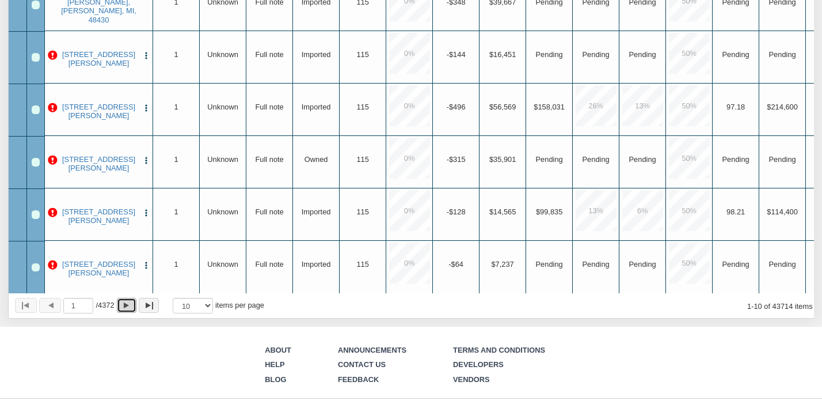
click at [129, 307] on div "Page forward" at bounding box center [126, 305] width 5 height 6
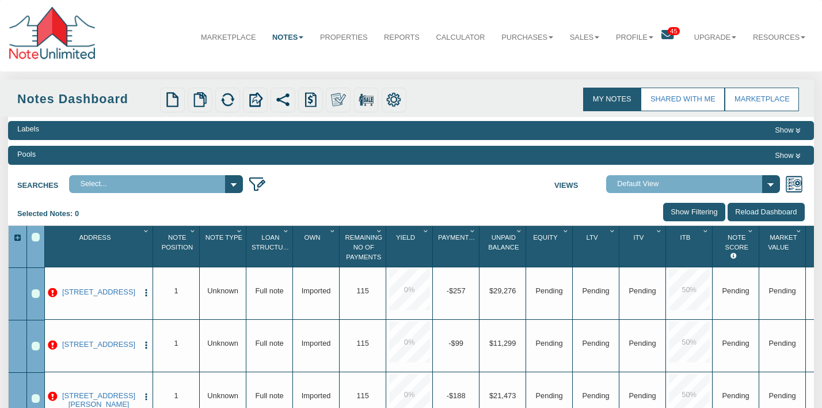
scroll to position [219, 0]
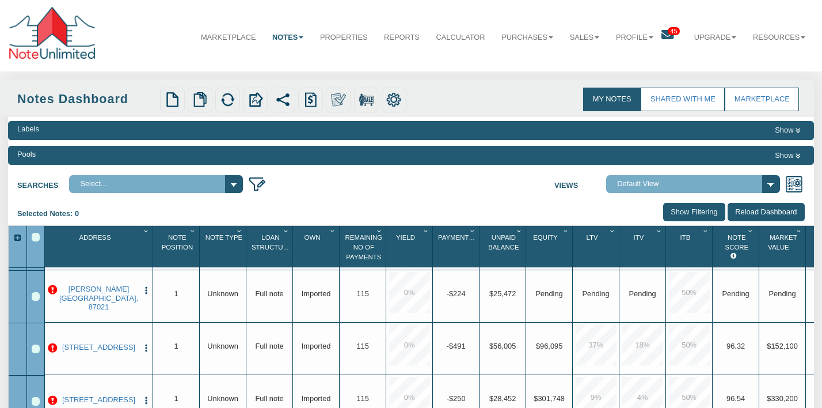
click at [36, 344] on div "Row 6, Row Selection Checkbox" at bounding box center [36, 348] width 9 height 9
click at [226, 99] on img at bounding box center [228, 100] width 16 height 16
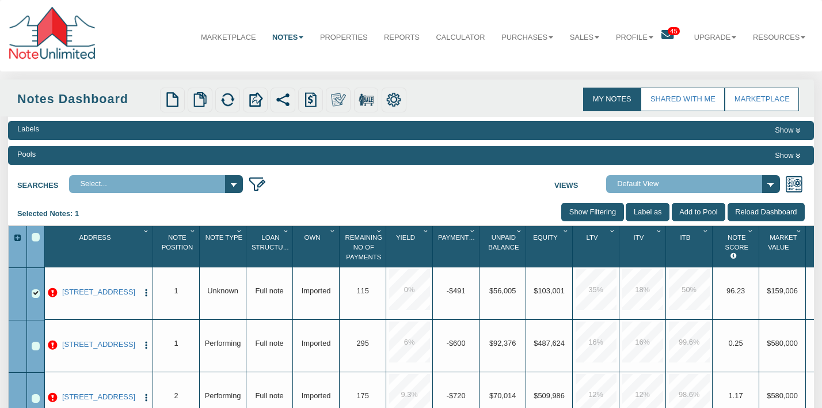
click at [754, 3] on nav "Menu Marketplace Notes Dashboard Transactions Properties Reports Calculator Pur…" at bounding box center [411, 35] width 822 height 71
click at [145, 297] on img "button" at bounding box center [146, 292] width 9 height 9
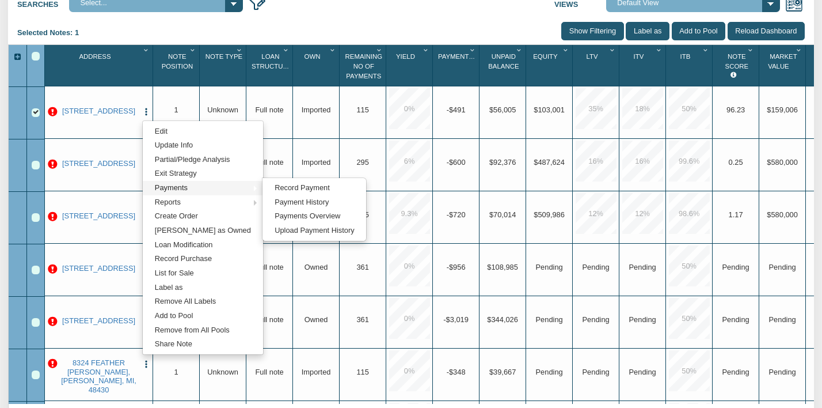
scroll to position [184, 0]
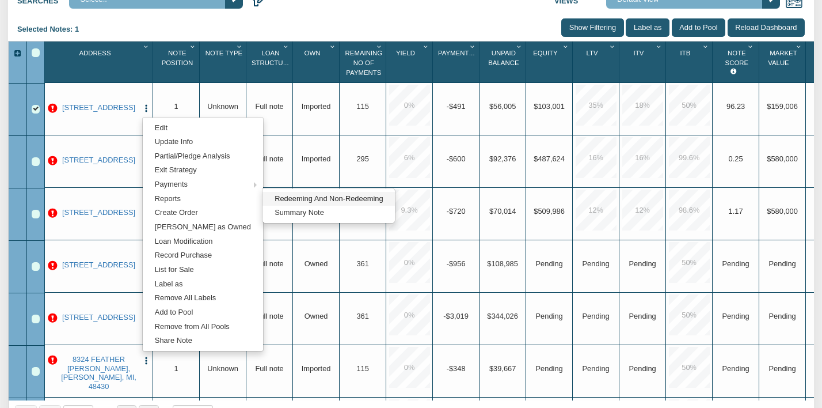
click at [317, 199] on link "Redeeming And Non-Redeeming" at bounding box center [329, 199] width 132 height 14
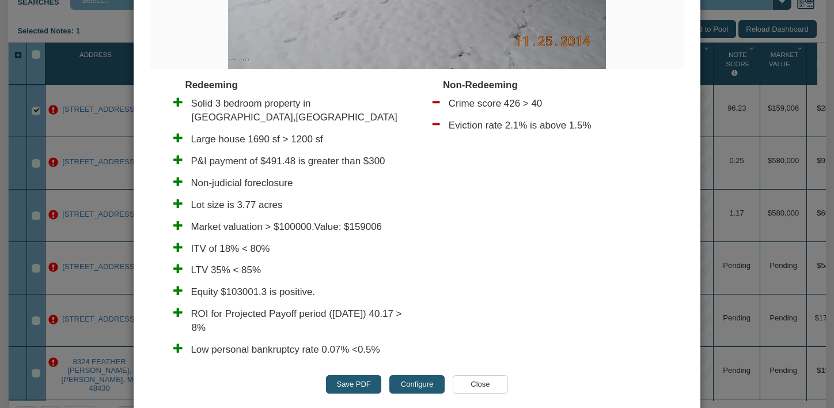
scroll to position [328, 0]
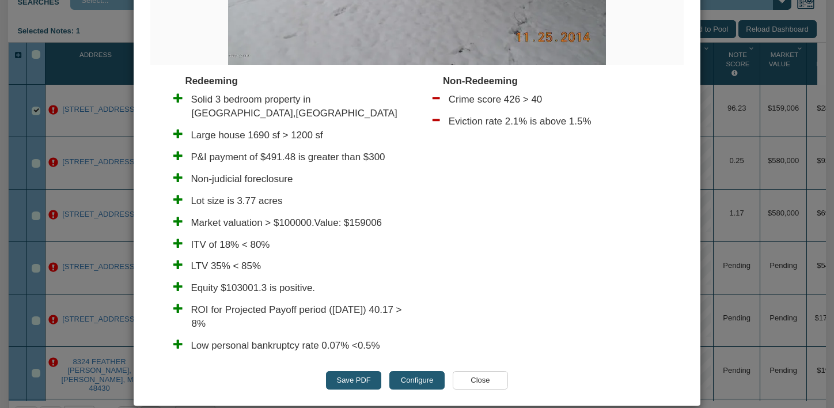
click at [405, 371] on button "Configure" at bounding box center [416, 380] width 55 height 18
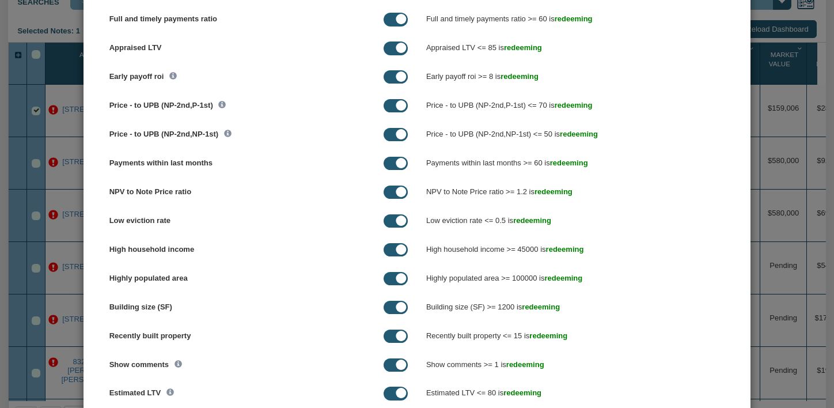
scroll to position [645, 0]
drag, startPoint x: 415, startPoint y: 302, endPoint x: 477, endPoint y: 312, distance: 62.9
click at [477, 312] on div "Building size (SF) >= 1200 is redeeming Building size (SF) = >= <= > < <> 1200 …" at bounding box center [575, 308] width 317 height 20
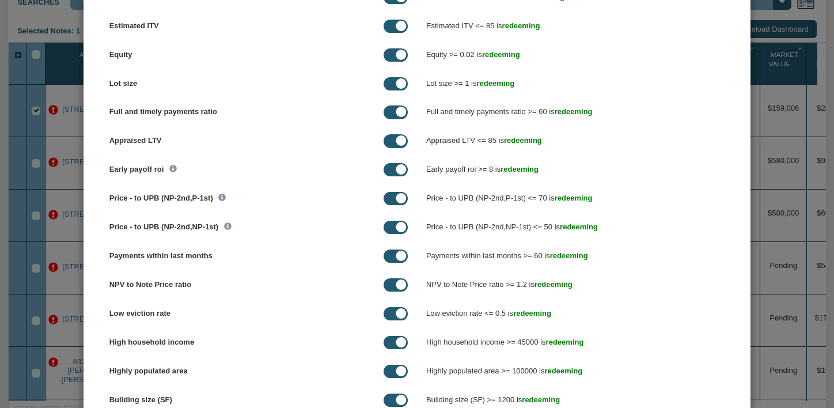
scroll to position [0, 0]
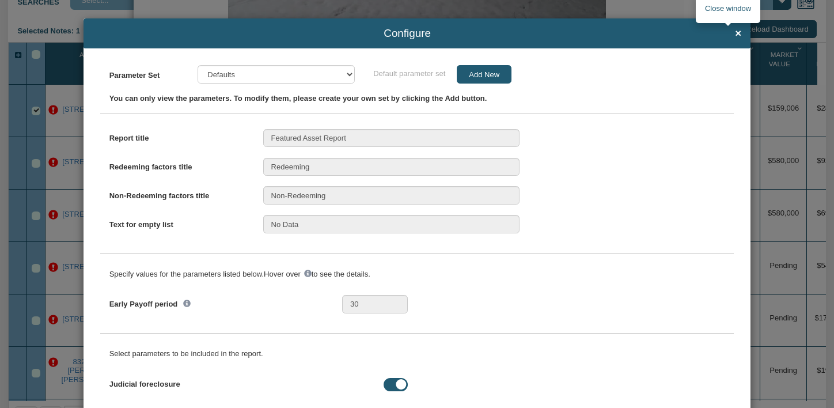
click at [735, 31] on span "×" at bounding box center [738, 34] width 6 height 12
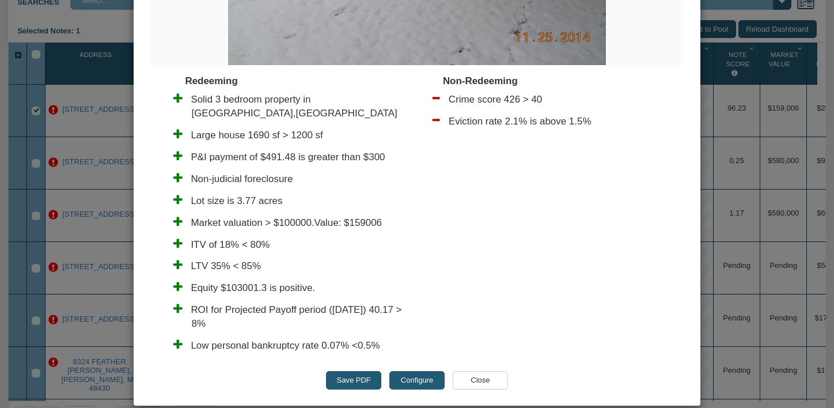
click at [471, 371] on input "Close" at bounding box center [480, 380] width 55 height 18
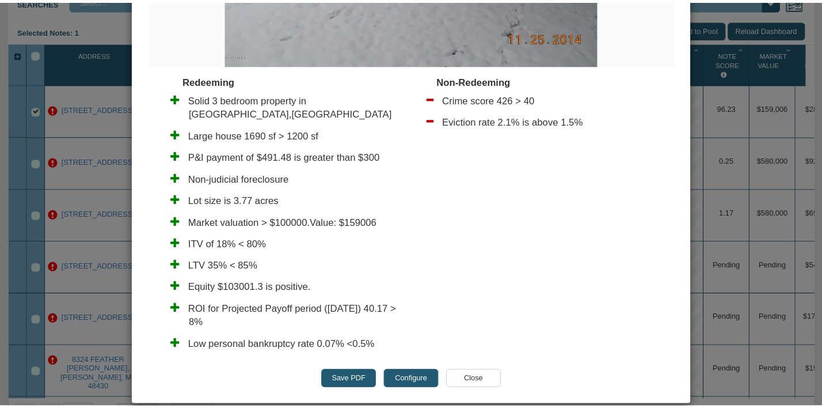
scroll to position [184, 0]
